Goal: Transaction & Acquisition: Book appointment/travel/reservation

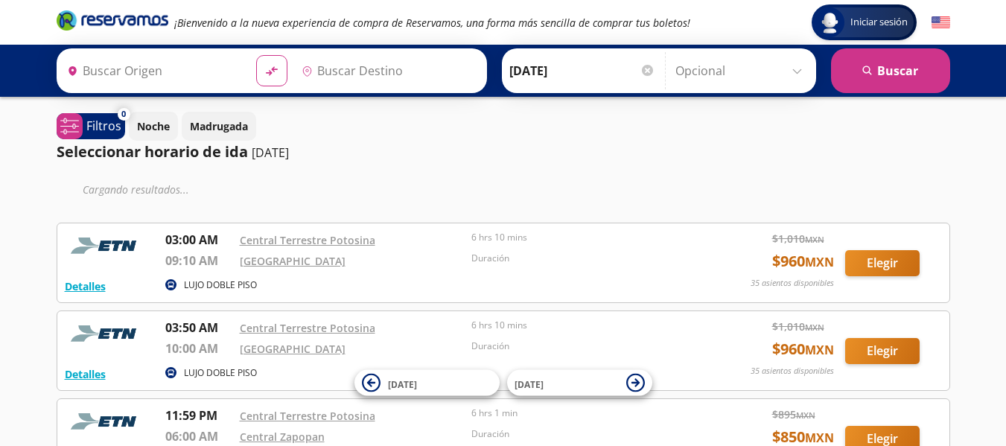
type input "[GEOGRAPHIC_DATA][PERSON_NAME], [GEOGRAPHIC_DATA][PERSON_NAME]"
type input "[GEOGRAPHIC_DATA], [GEOGRAPHIC_DATA]"
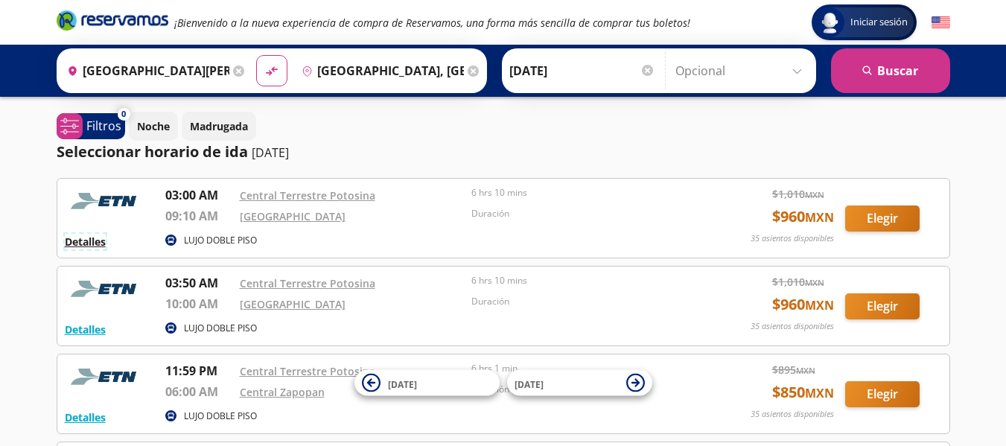
click at [89, 241] on button "Detalles" at bounding box center [85, 242] width 41 height 16
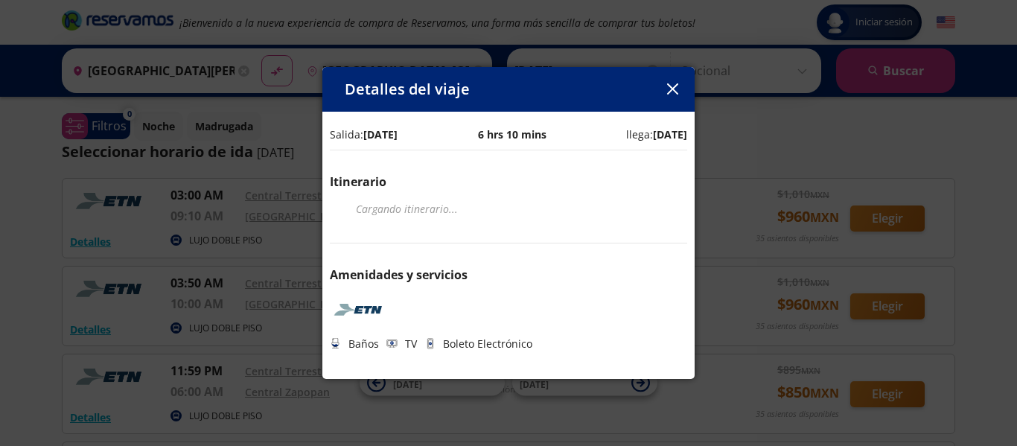
click at [673, 85] on icon "button" at bounding box center [672, 88] width 11 height 11
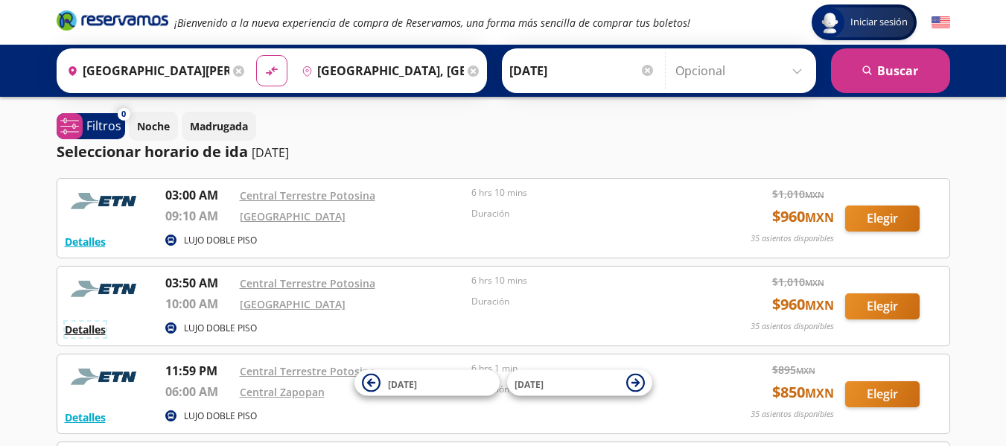
click at [98, 328] on button "Detalles" at bounding box center [85, 330] width 41 height 16
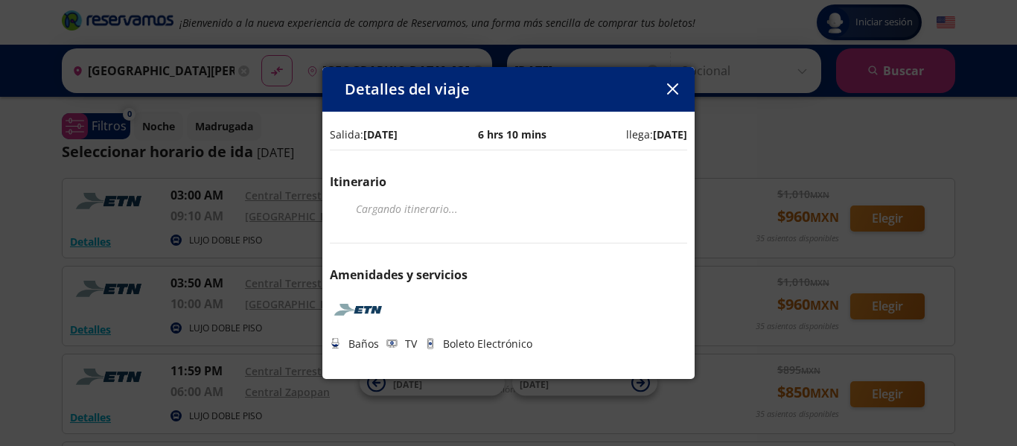
click at [668, 87] on icon "button" at bounding box center [672, 88] width 11 height 11
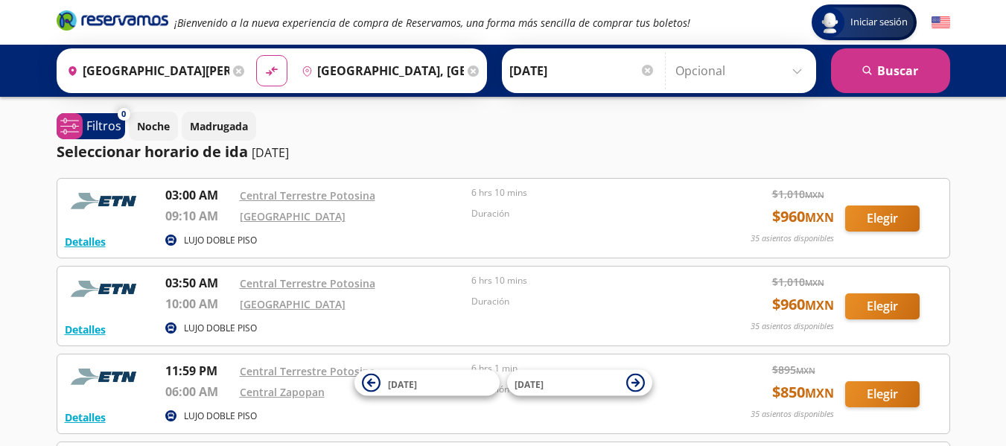
click at [635, 66] on input "[DATE]" at bounding box center [582, 70] width 146 height 37
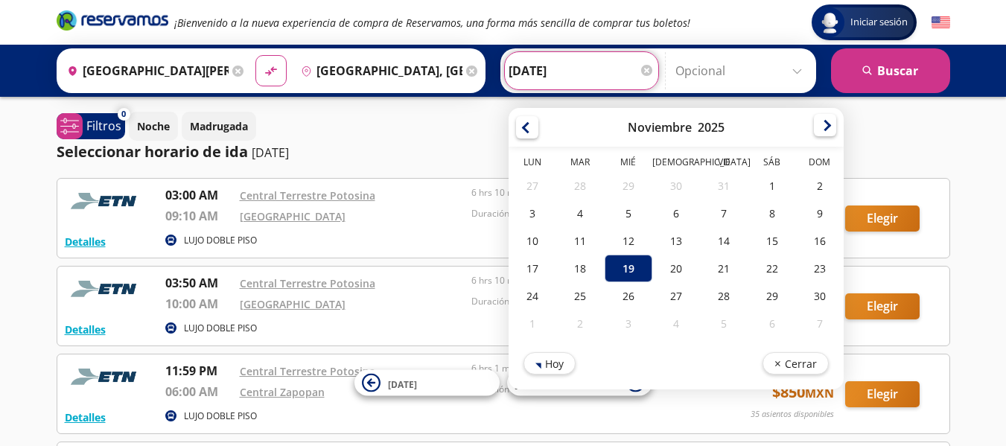
click at [828, 122] on div at bounding box center [825, 125] width 22 height 22
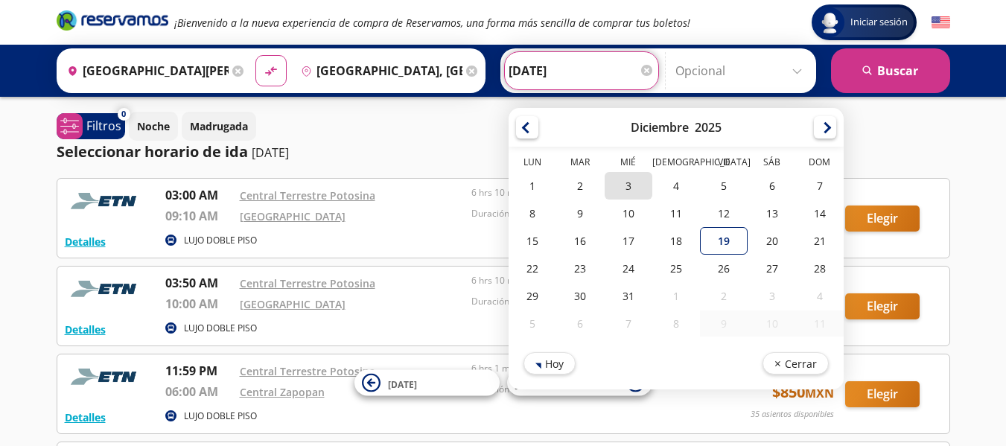
click at [622, 190] on div "3" at bounding box center [628, 186] width 48 height 28
type input "03-Dic-25"
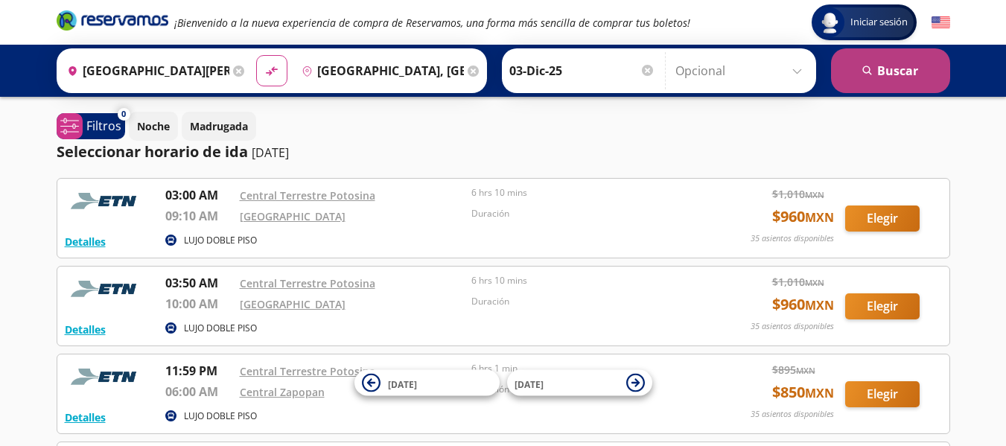
click at [856, 63] on button "search [GEOGRAPHIC_DATA]" at bounding box center [890, 70] width 119 height 45
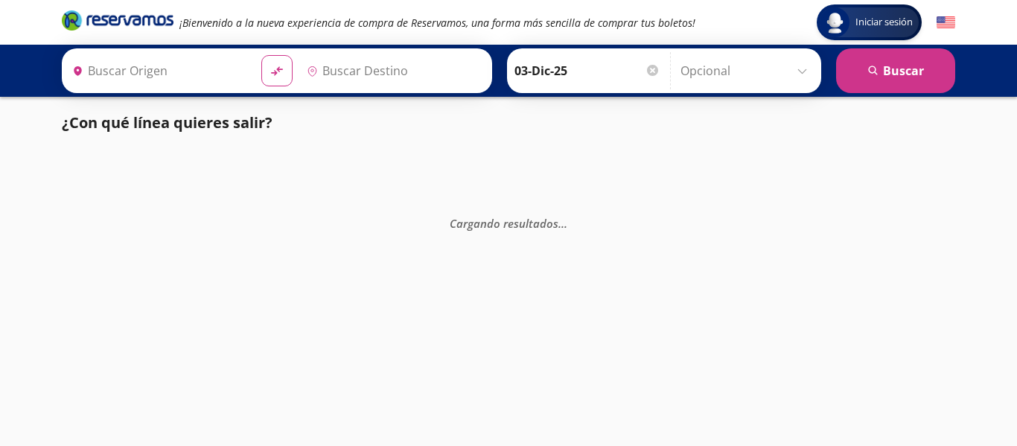
type input "[GEOGRAPHIC_DATA][PERSON_NAME], [GEOGRAPHIC_DATA][PERSON_NAME]"
type input "[GEOGRAPHIC_DATA], [GEOGRAPHIC_DATA]"
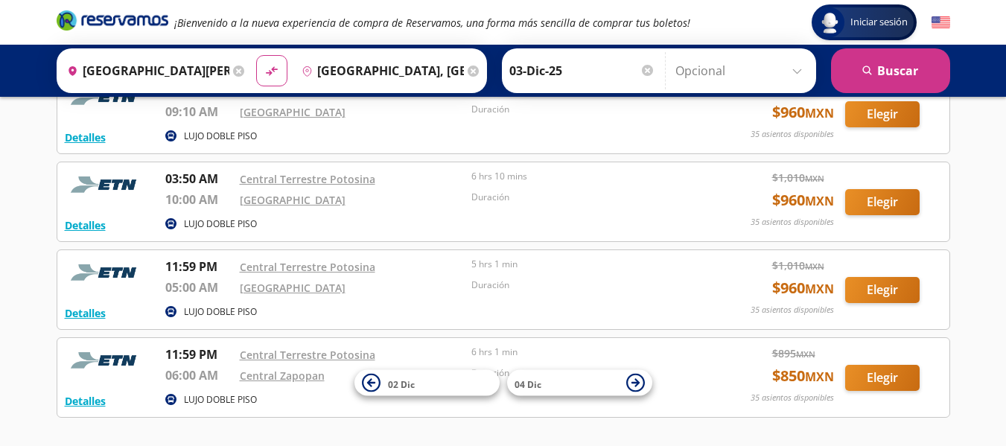
scroll to position [74, 0]
